Goal: Task Accomplishment & Management: Manage account settings

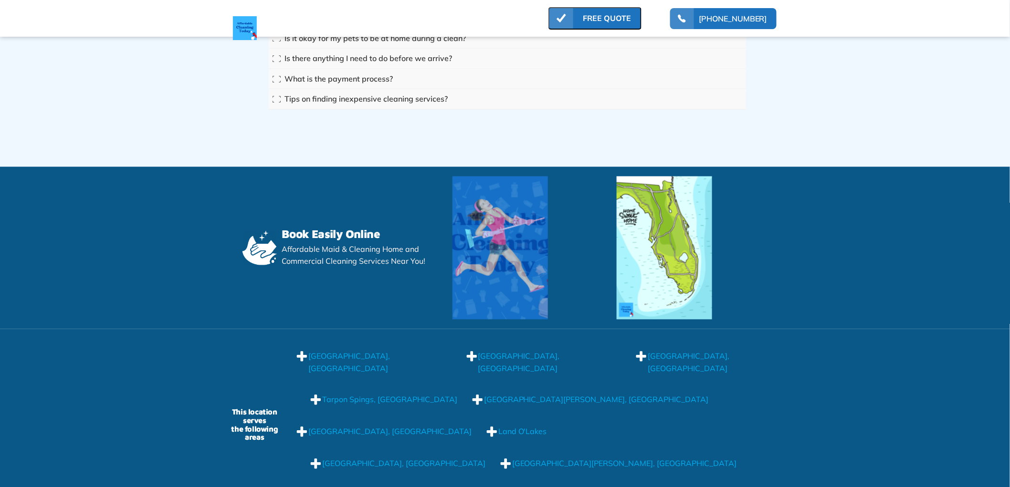
scroll to position [8187, 0]
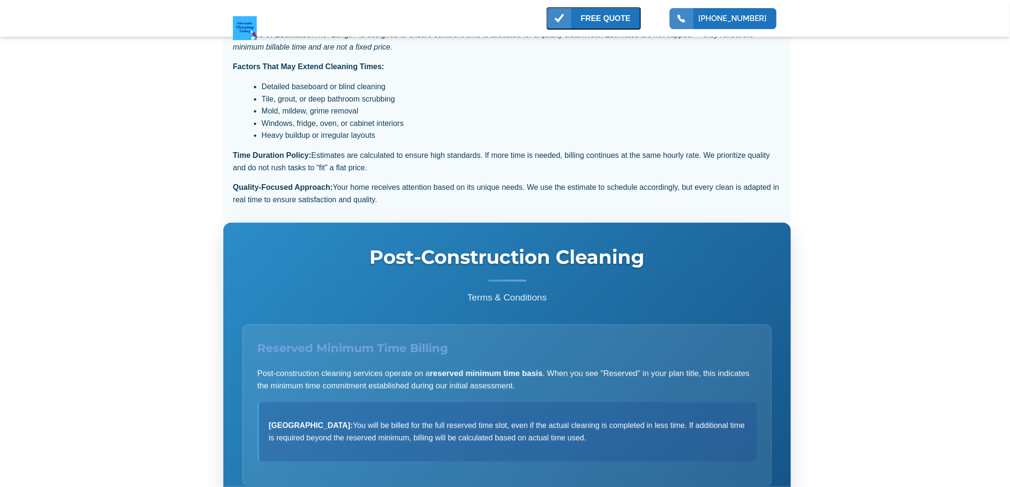
scroll to position [901, 0]
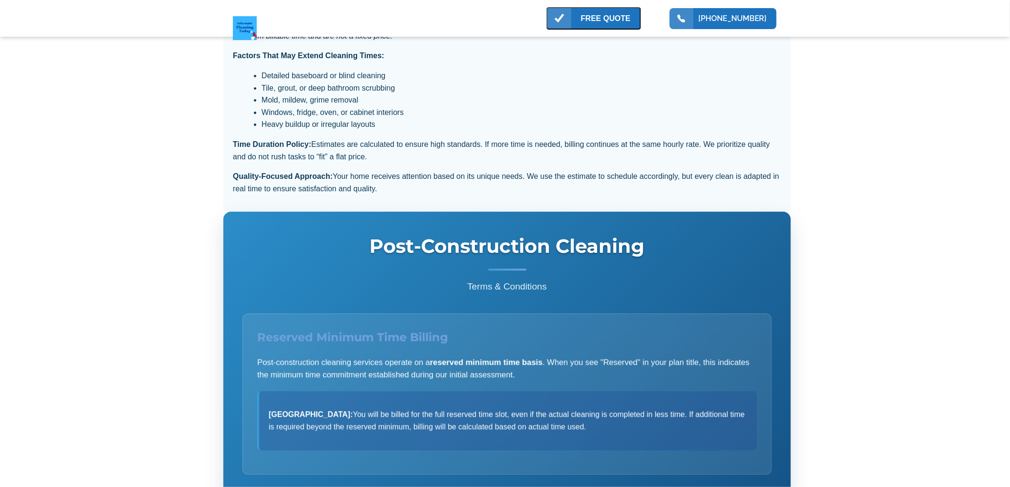
click at [279, 242] on div at bounding box center [507, 178] width 568 height 835
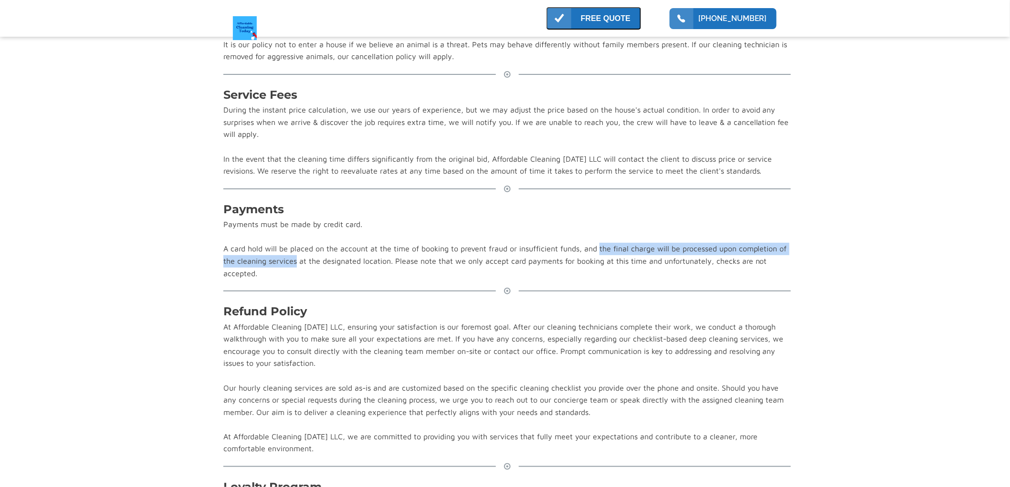
drag, startPoint x: 596, startPoint y: 268, endPoint x: 297, endPoint y: 282, distance: 298.6
click at [296, 280] on div "Payments must be made by credit card. A card hold will be placed on the account…" at bounding box center [507, 249] width 568 height 61
copy div "the final charge will be processed upon completion of the cleaning services"
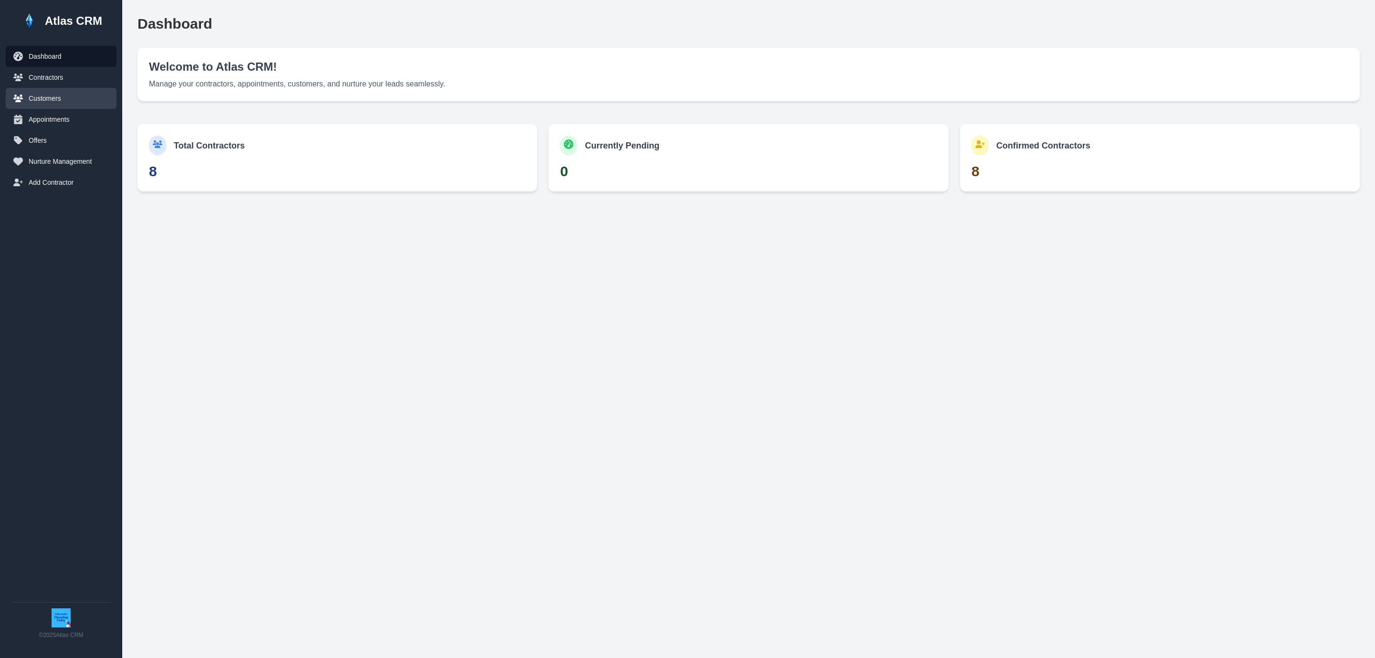
click at [67, 102] on button "Customers" at bounding box center [61, 98] width 111 height 21
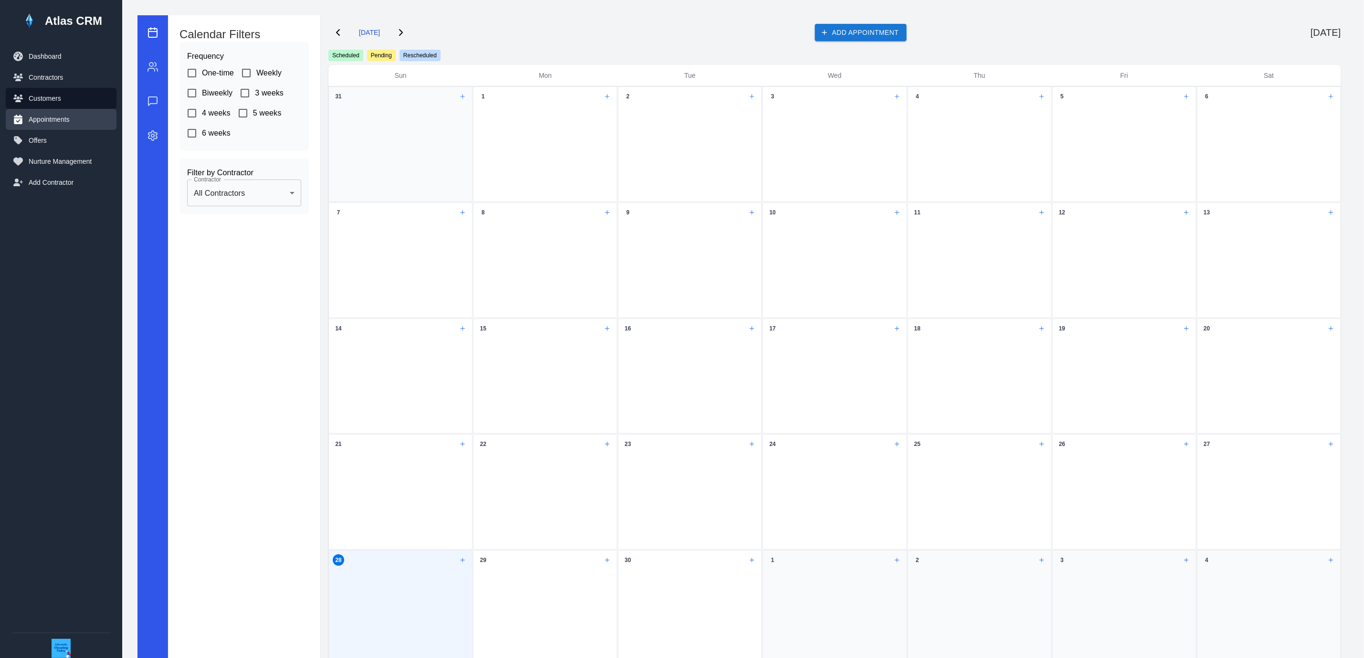
click at [63, 113] on button "Appointments" at bounding box center [61, 119] width 111 height 21
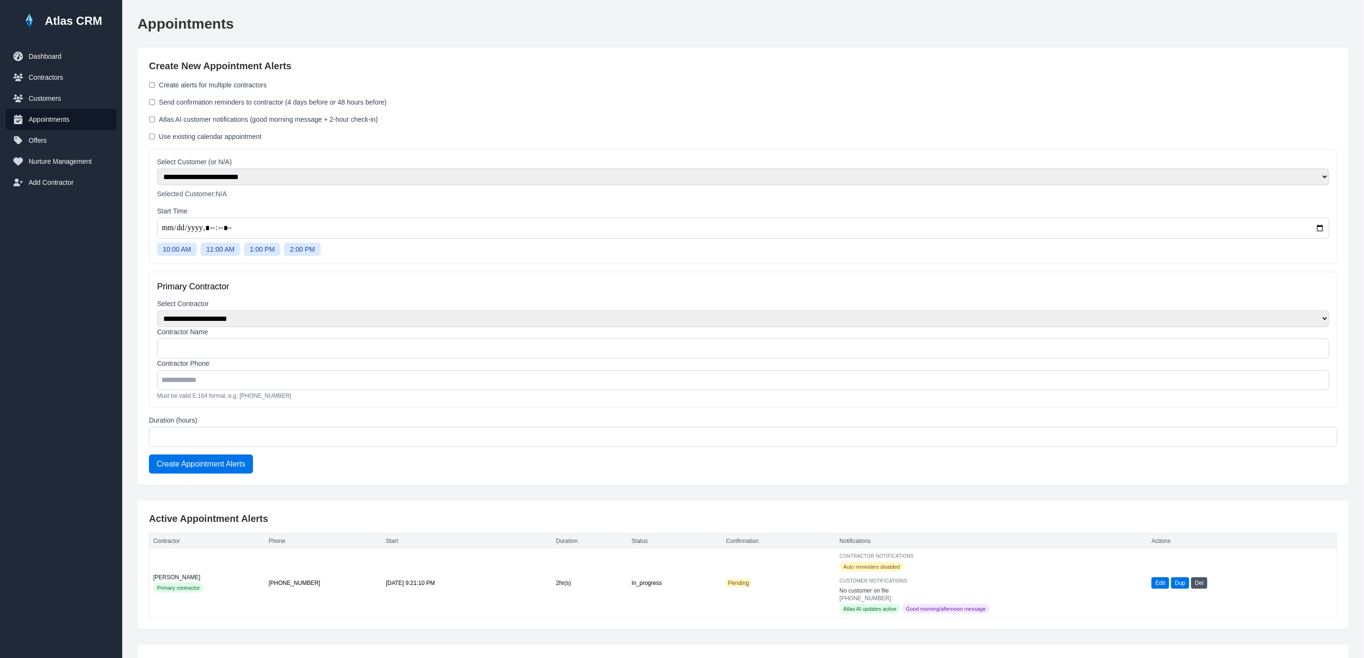
click at [282, 116] on label "Atlas AI customer notifications (good morning message + 2-hour check-in)" at bounding box center [268, 120] width 219 height 10
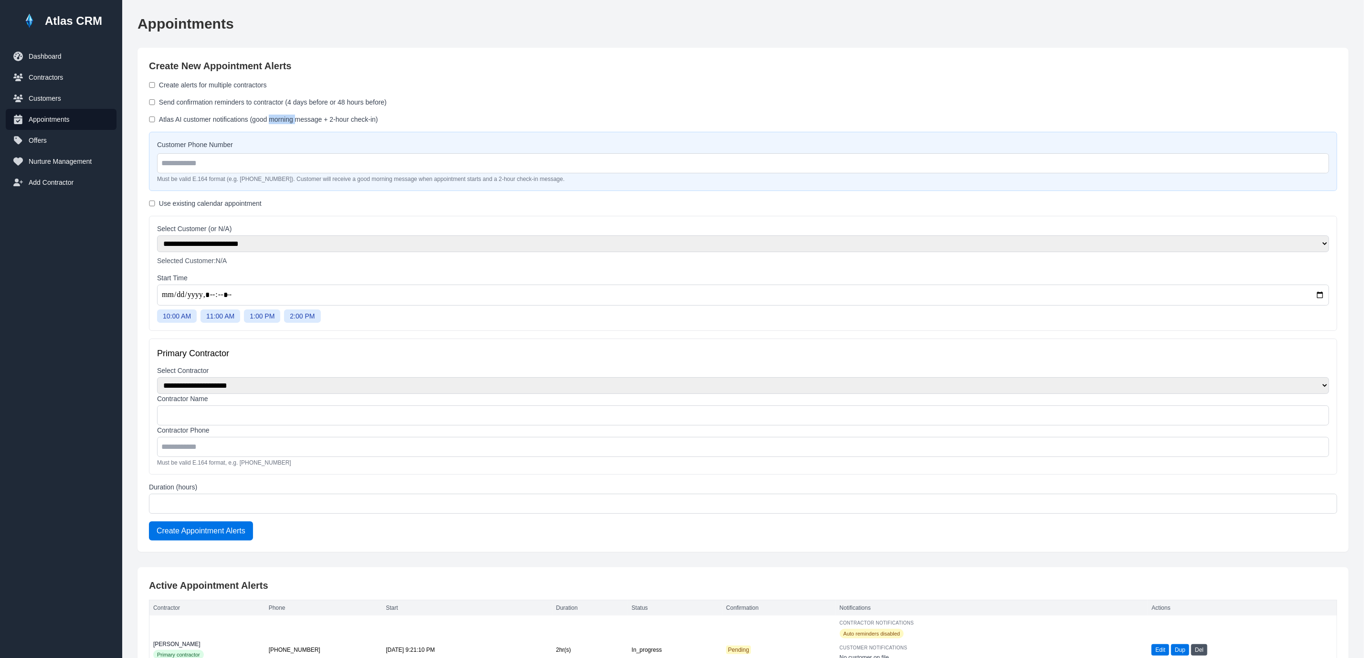
click at [282, 116] on label "Atlas AI customer notifications (good morning message + 2-hour check-in)" at bounding box center [268, 120] width 219 height 10
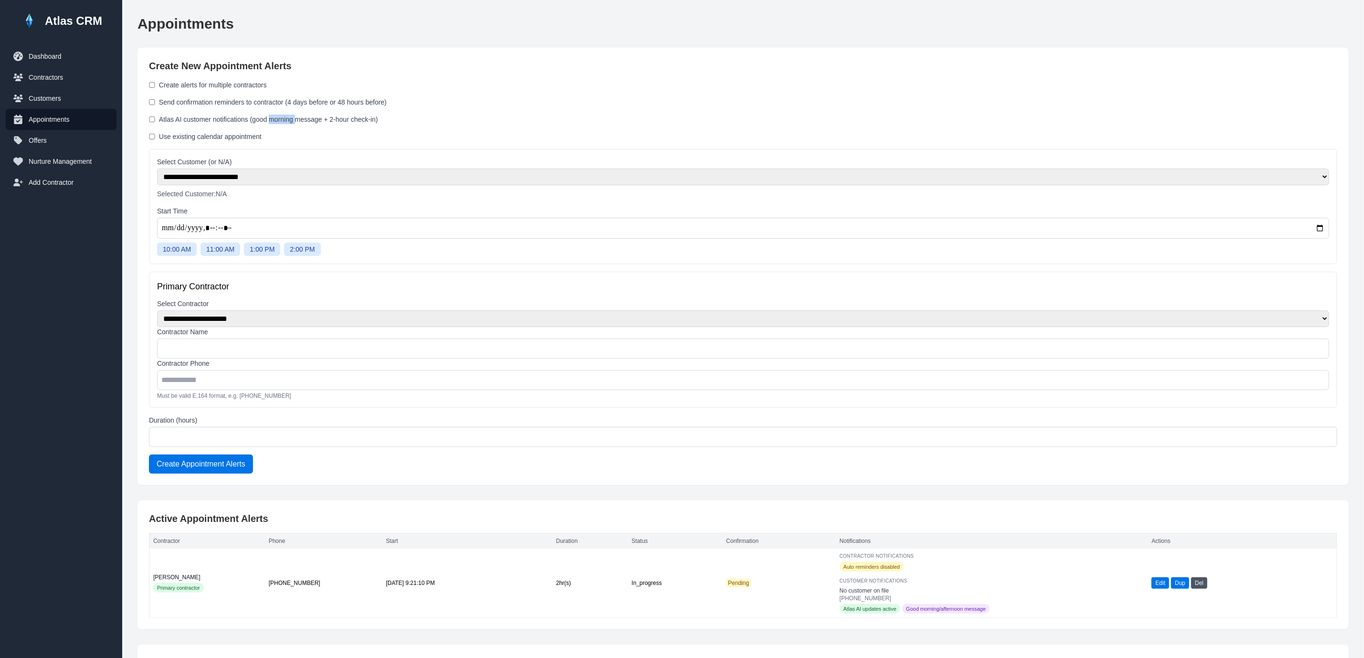
click at [282, 116] on label "Atlas AI customer notifications (good morning message + 2-hour check-in)" at bounding box center [268, 120] width 219 height 10
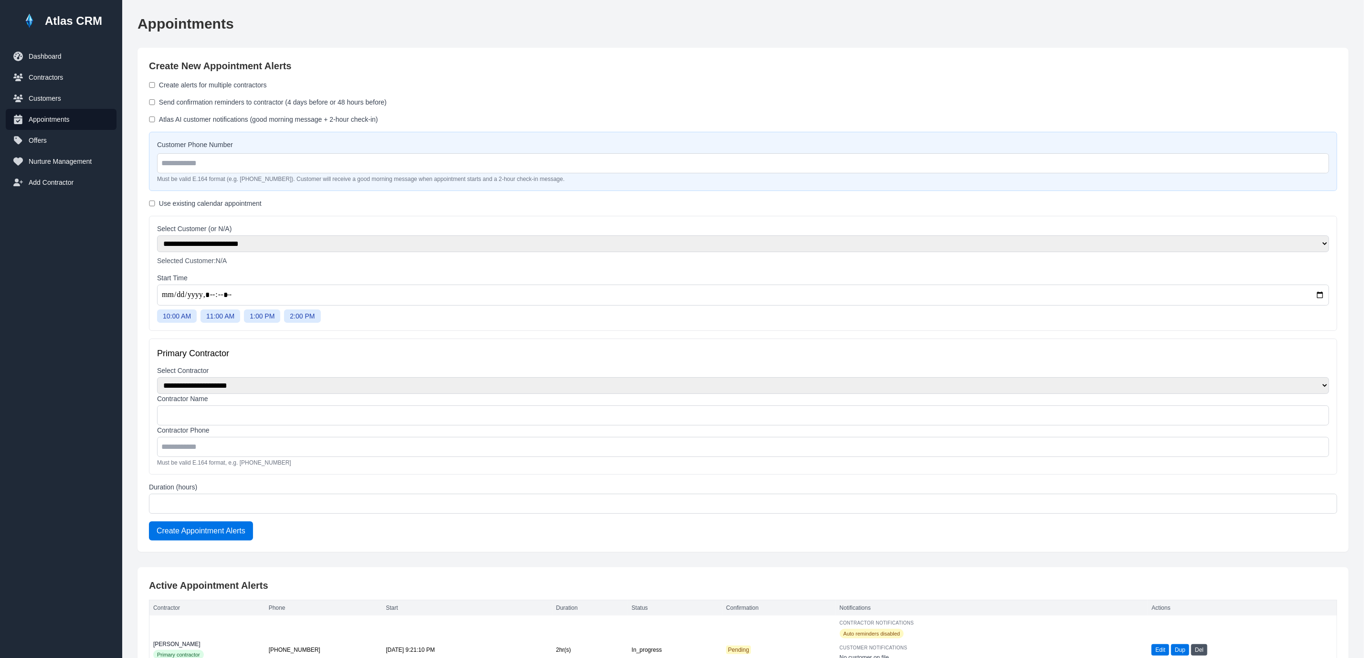
click at [384, 116] on div "Atlas AI customer notifications (good morning message + 2-hour check-in)" at bounding box center [743, 120] width 1188 height 10
drag, startPoint x: 388, startPoint y: 119, endPoint x: 158, endPoint y: 113, distance: 230.6
click at [158, 113] on form "**********" at bounding box center [743, 310] width 1188 height 460
copy label "Atlas AI customer notifications (good morning message + 2-hour check-in)"
